Goal: Navigation & Orientation: Find specific page/section

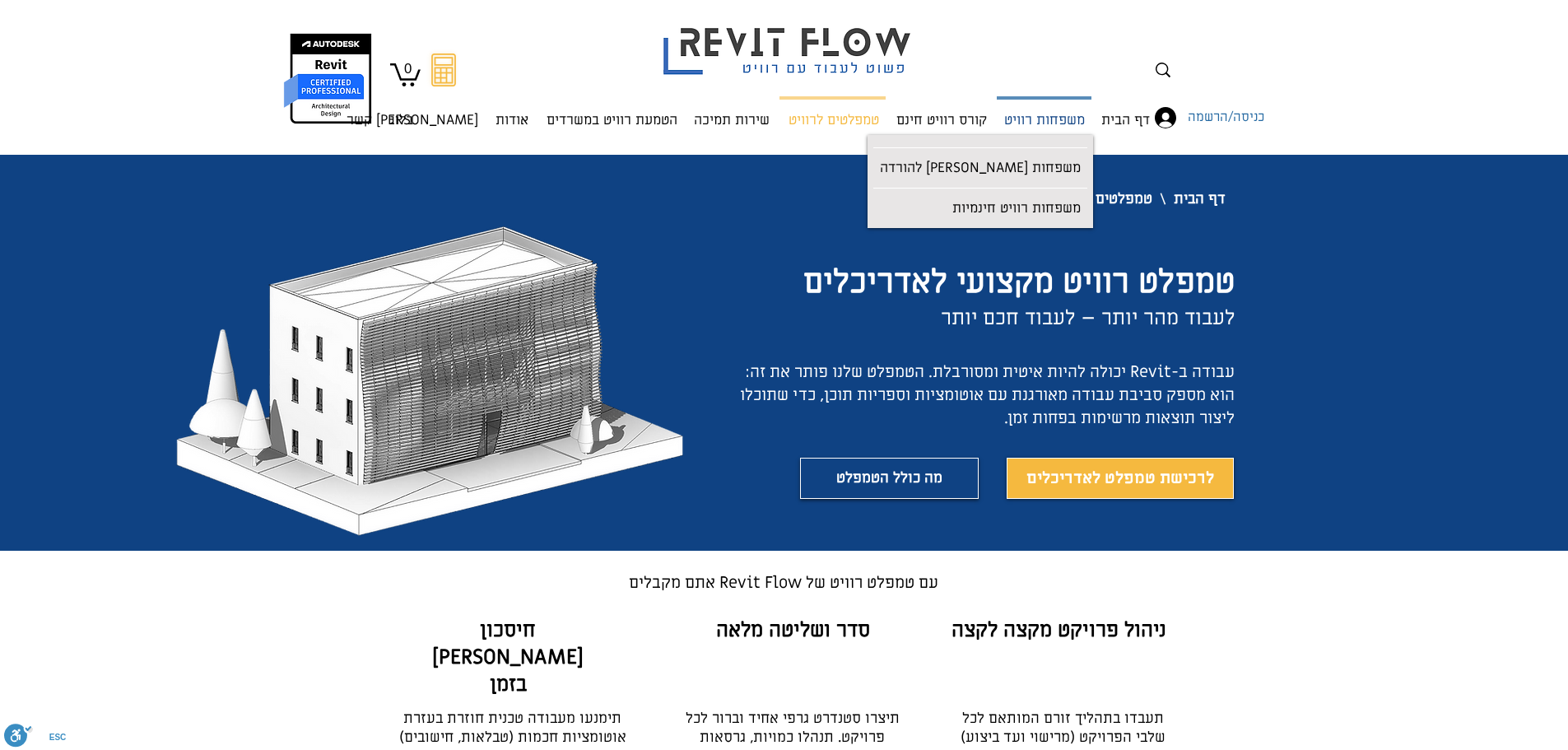
click at [1068, 127] on p "משפחות רוויט" at bounding box center [1044, 121] width 94 height 43
click at [1037, 159] on p "משפחות [PERSON_NAME] להורדה" at bounding box center [980, 169] width 214 height 37
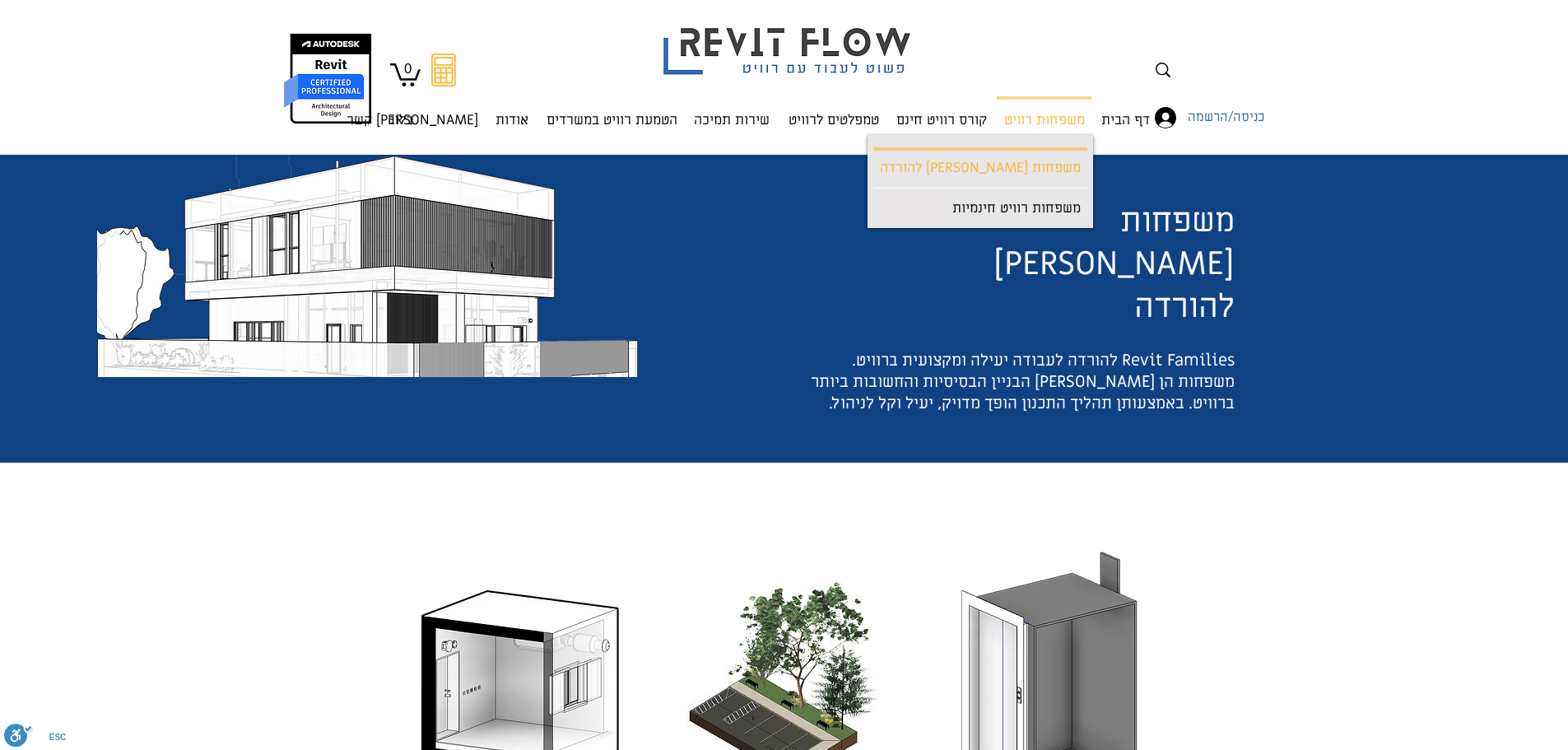
click at [1030, 214] on span "משפחות [PERSON_NAME] להורדה" at bounding box center [1114, 263] width 242 height 129
click at [1006, 129] on p "משפחות רוויט" at bounding box center [1044, 121] width 94 height 43
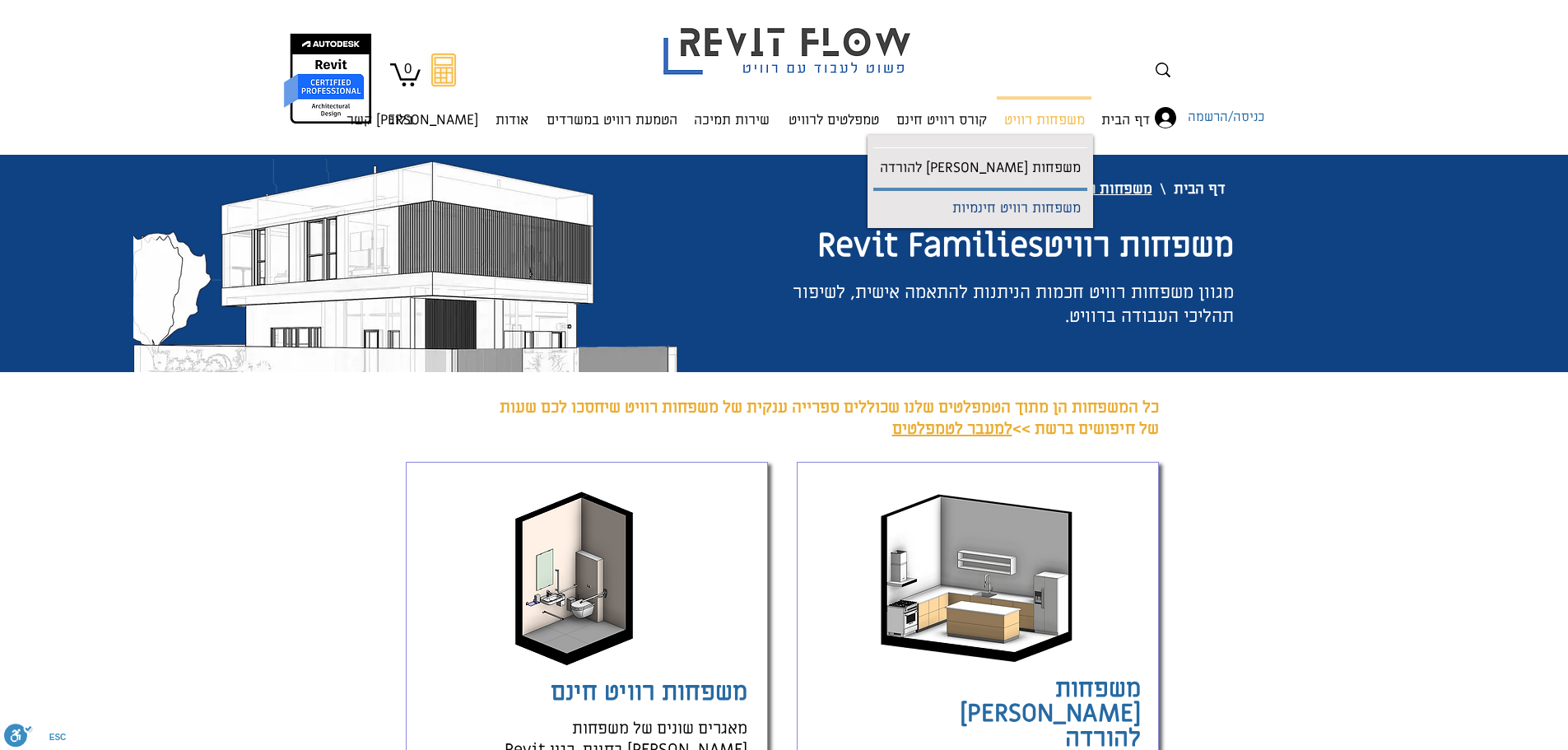
click at [1005, 204] on p "משפחות רוויט חינמיות" at bounding box center [1016, 209] width 141 height 37
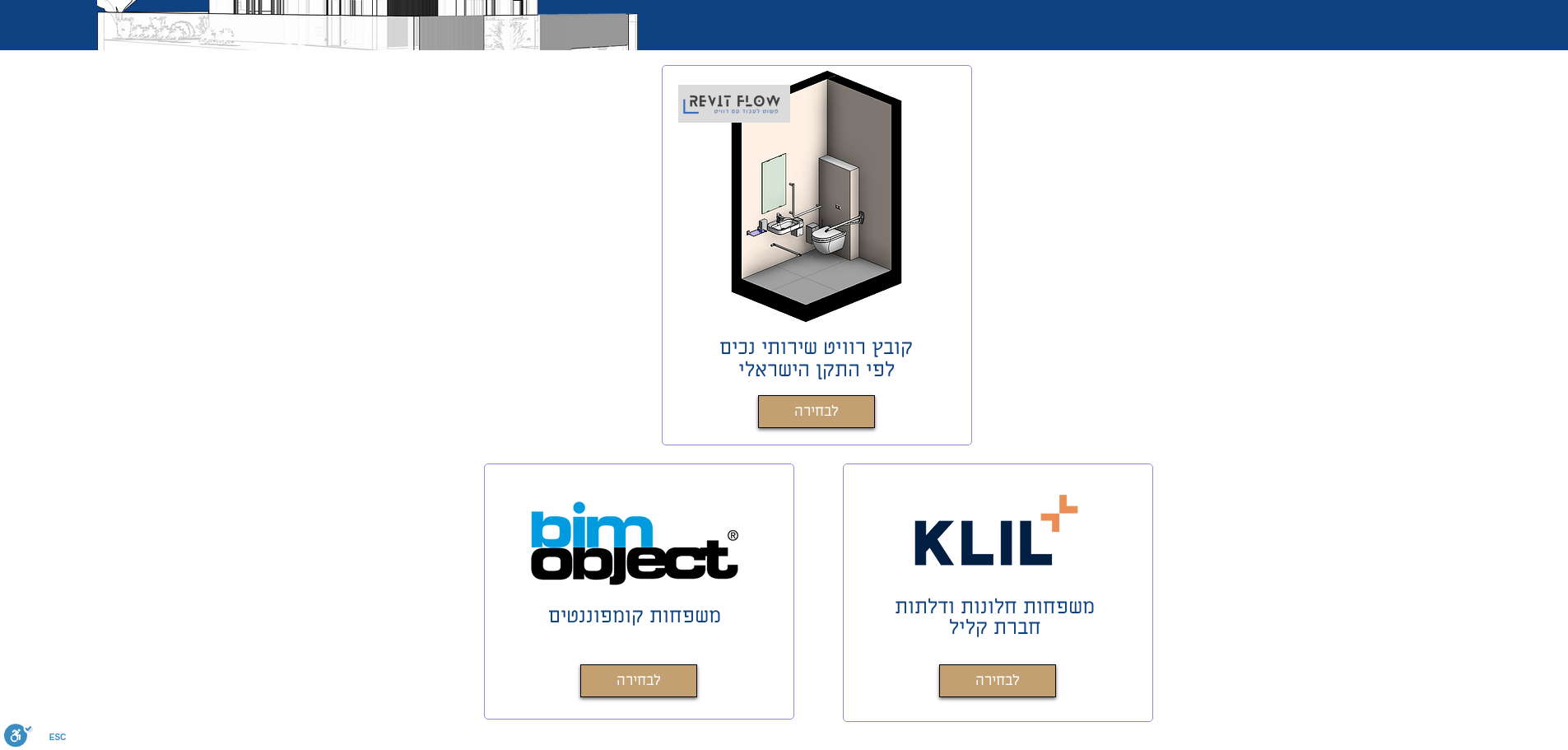
scroll to position [412, 0]
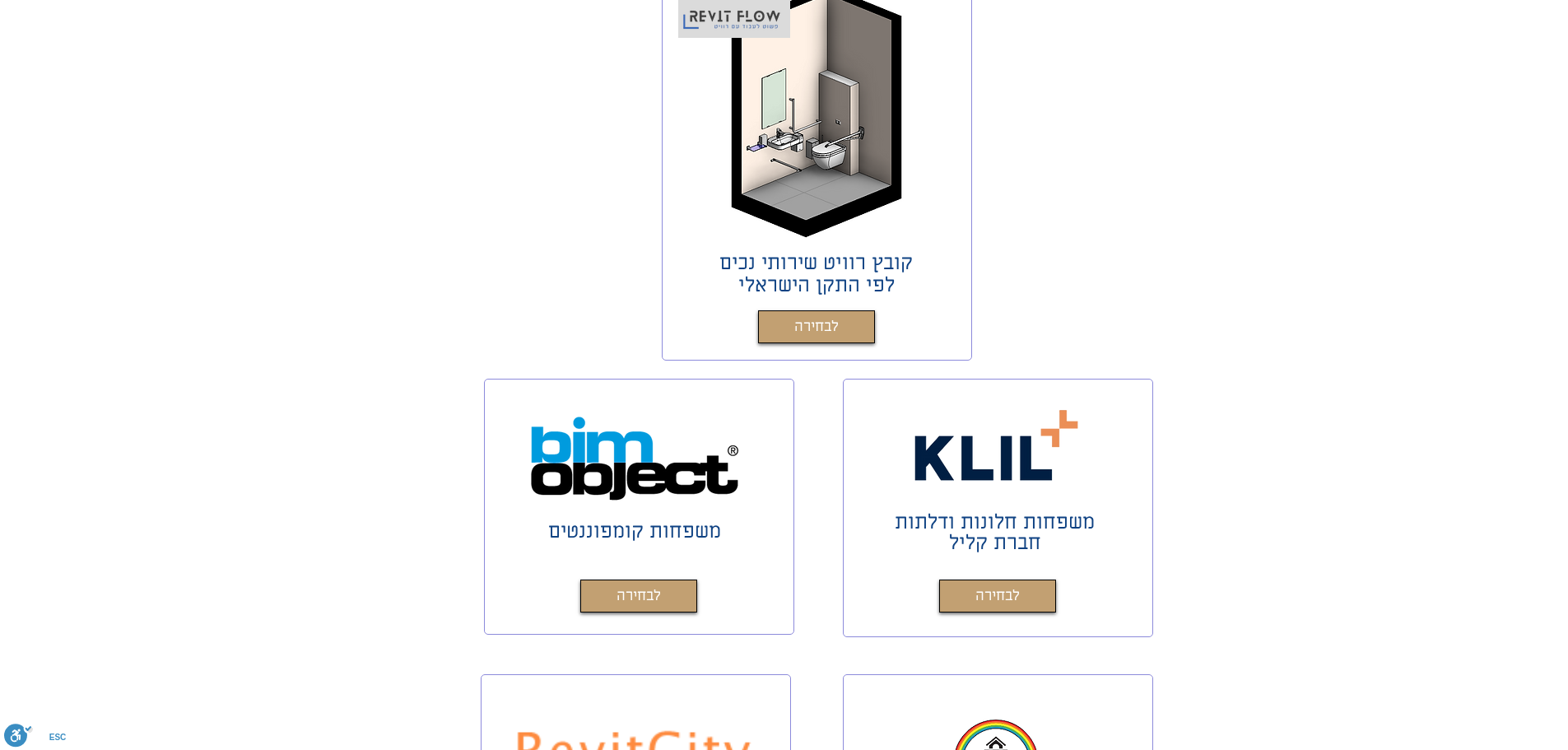
click at [1183, 316] on div "main content" at bounding box center [784, 491] width 1568 height 1051
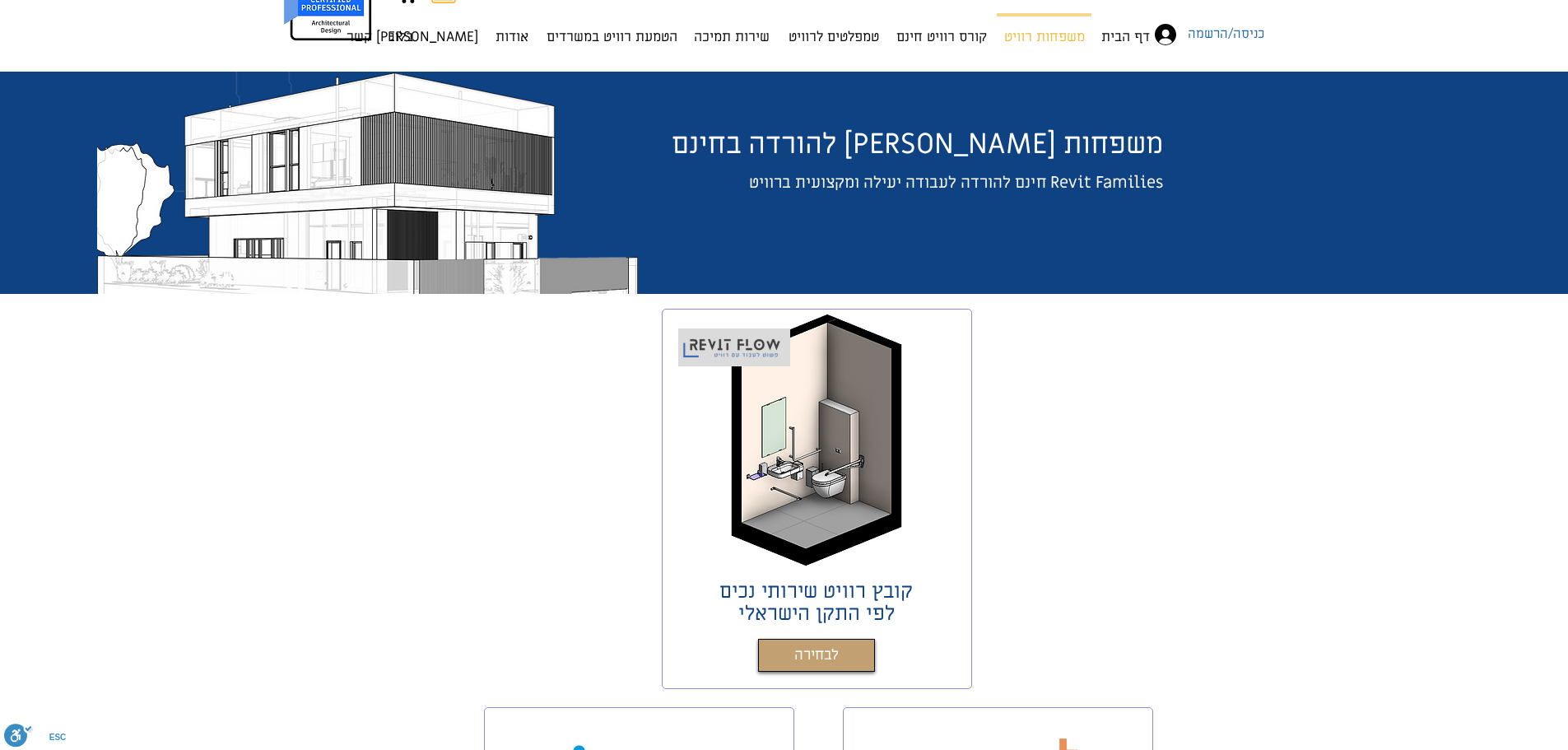
scroll to position [0, 0]
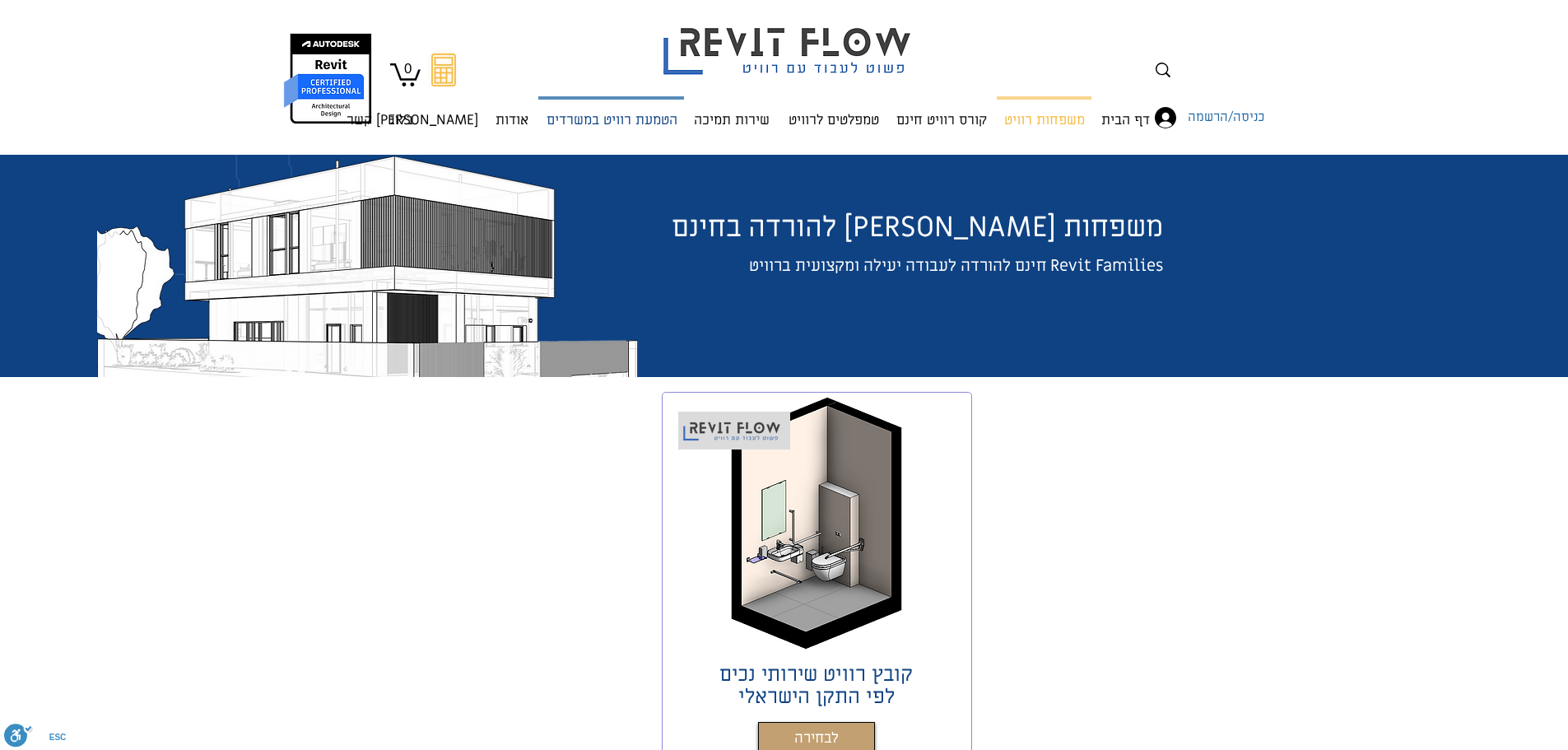
click at [636, 128] on p "הטמעת רוויט במשרדים" at bounding box center [612, 121] width 144 height 43
click at [508, 123] on p "אודות" at bounding box center [511, 121] width 46 height 43
